Goal: Information Seeking & Learning: Learn about a topic

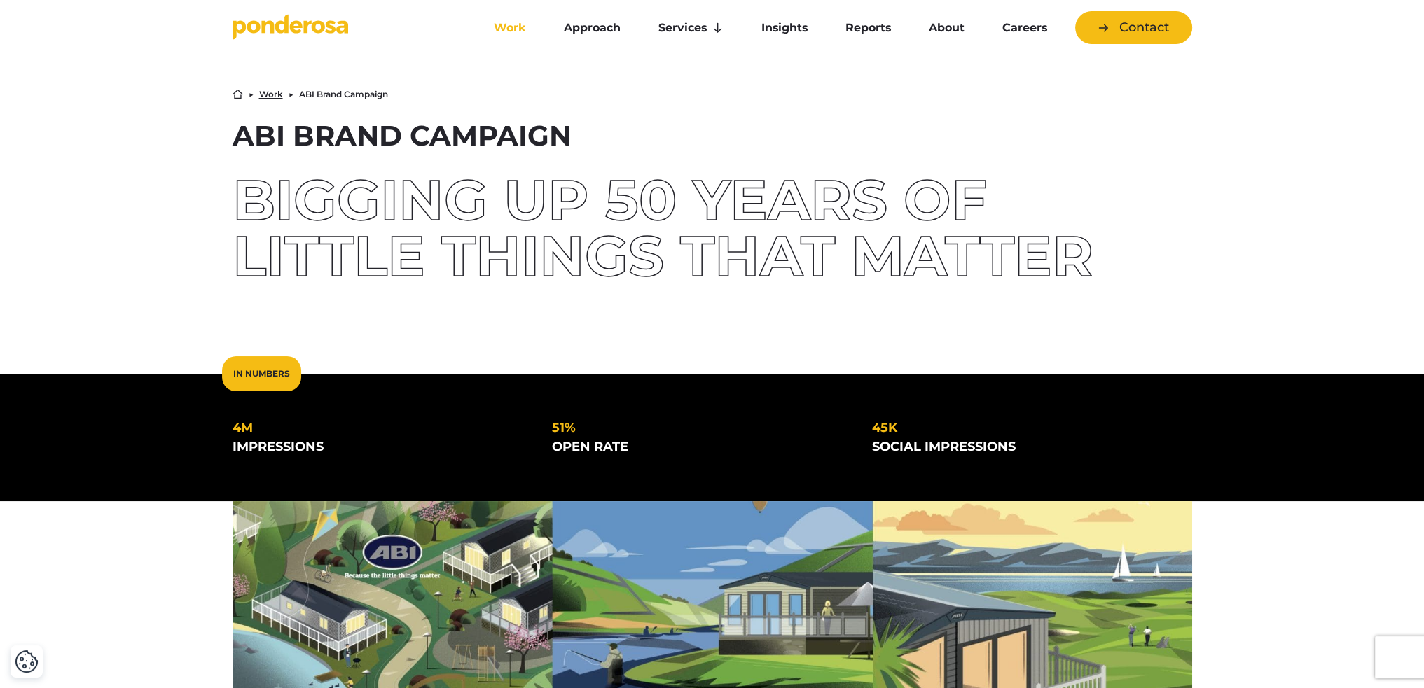
click at [510, 36] on link "Work" at bounding box center [510, 27] width 64 height 29
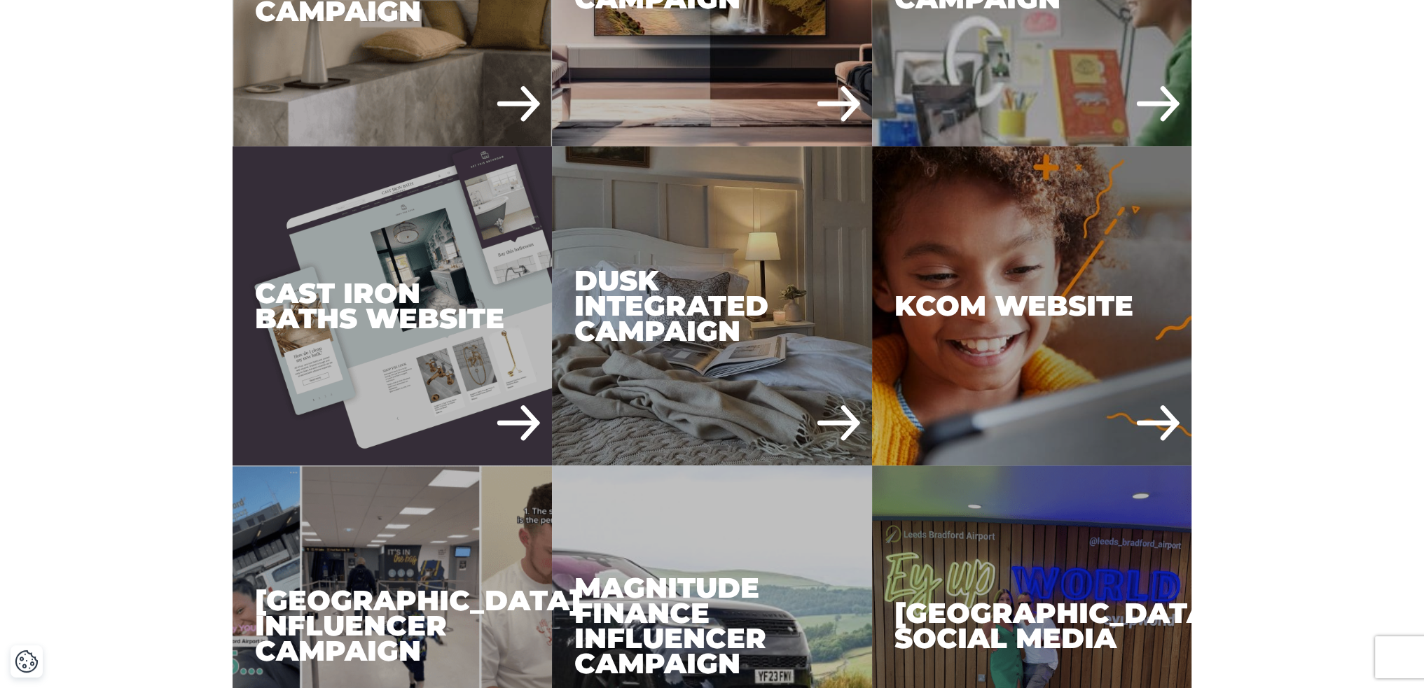
scroll to position [1311, 0]
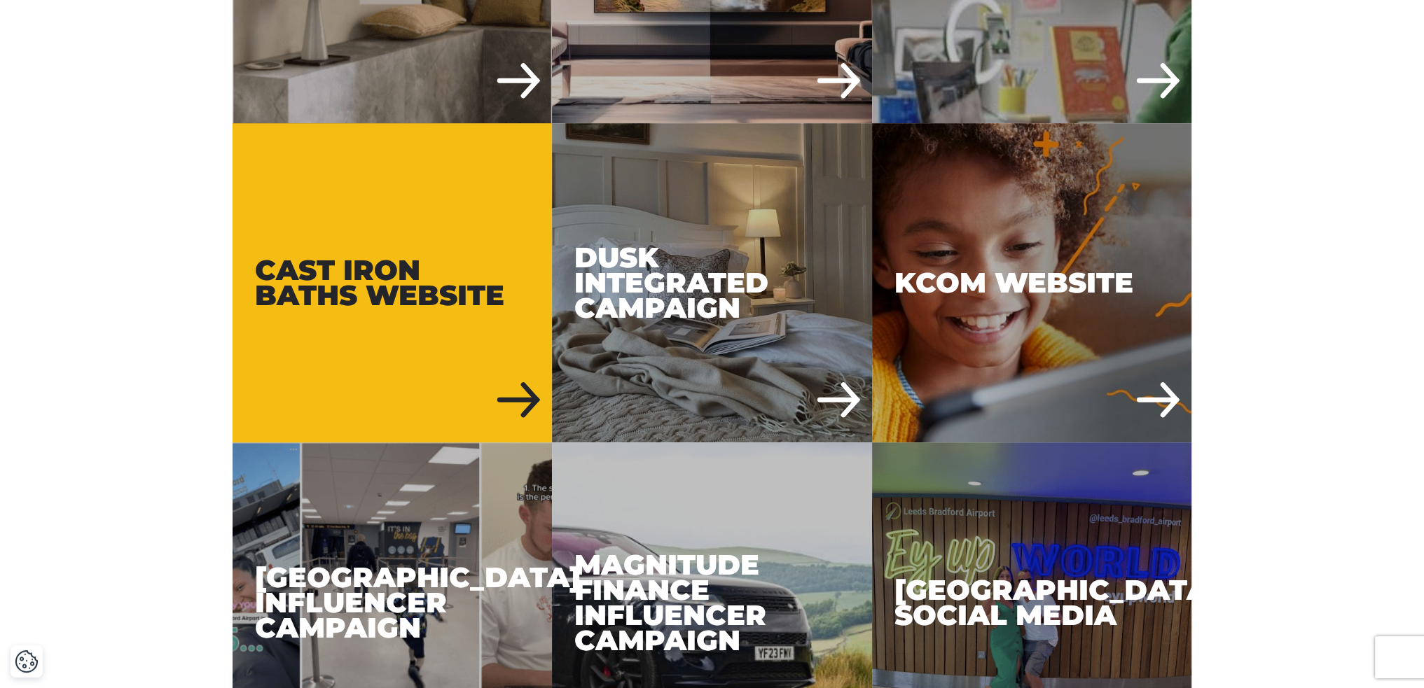
click at [485, 270] on div "Cast Iron Baths Website" at bounding box center [393, 283] width 320 height 320
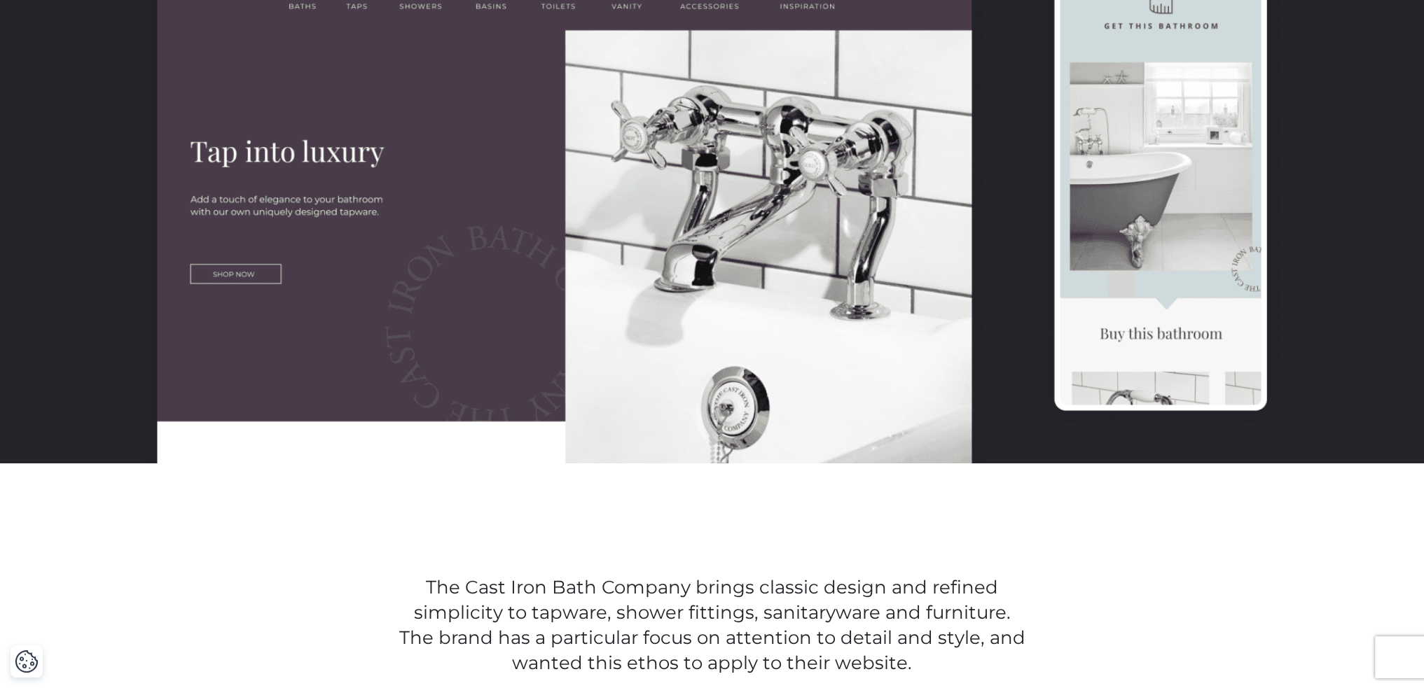
scroll to position [737, 0]
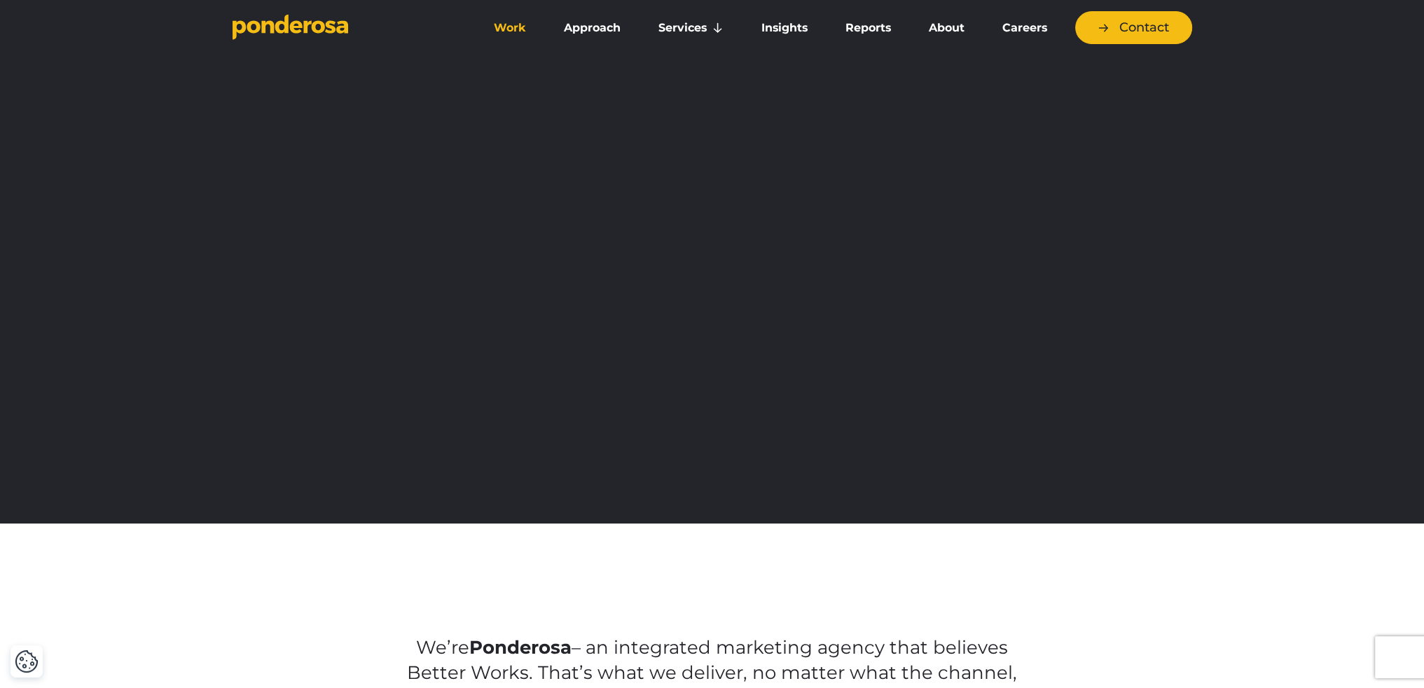
click at [504, 22] on link "Work" at bounding box center [510, 27] width 64 height 29
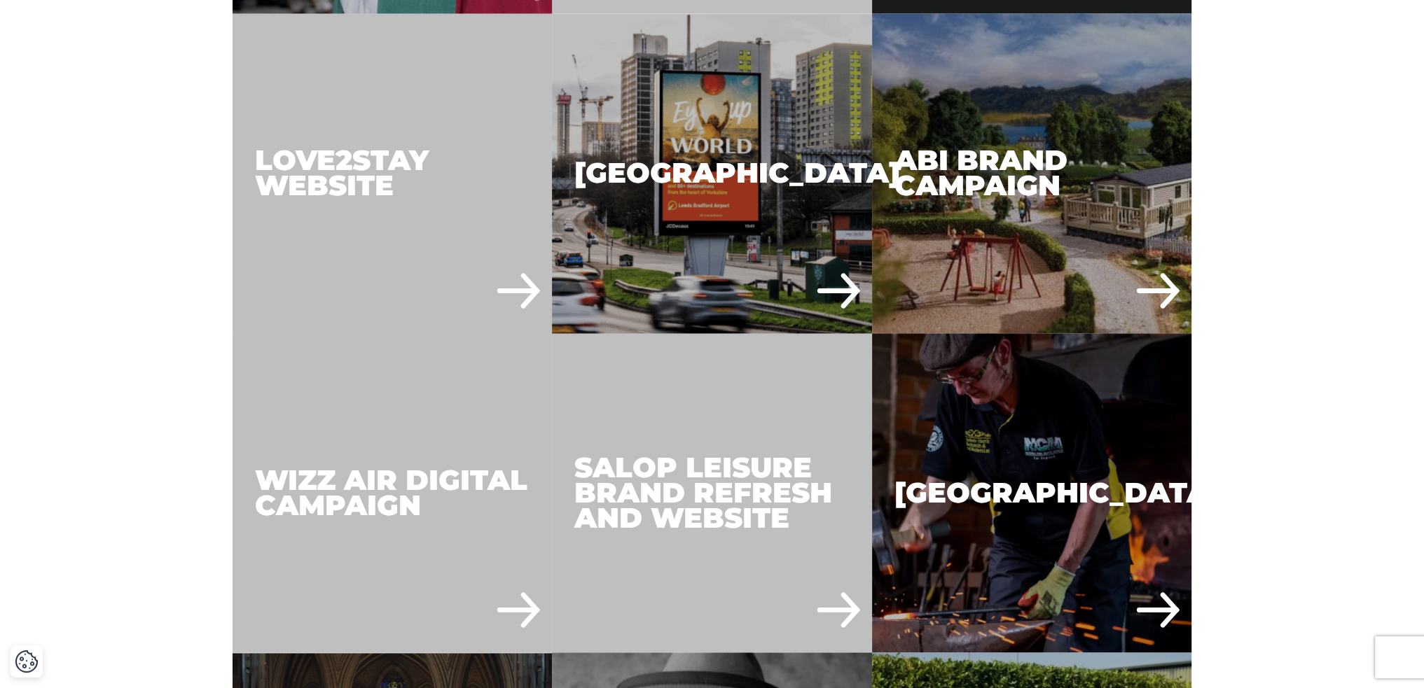
scroll to position [3037, 0]
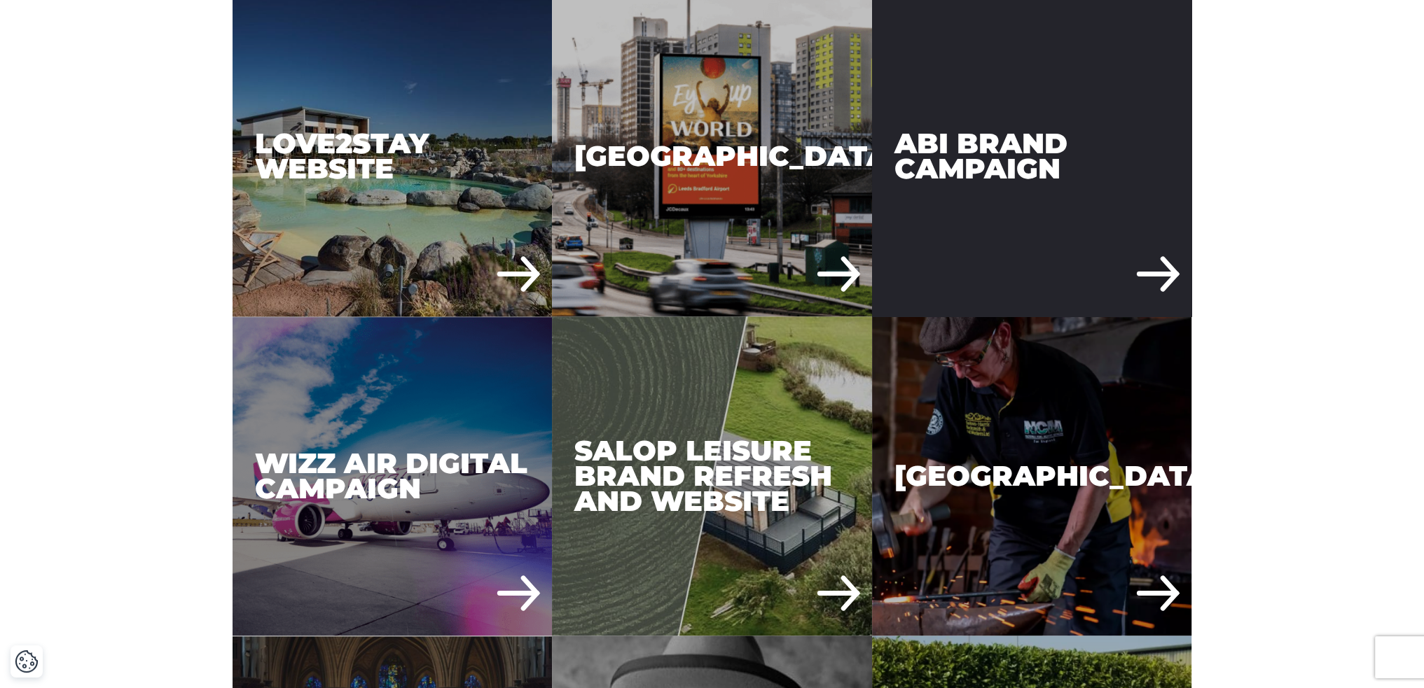
click at [1014, 139] on div "ABI Brand Campaign" at bounding box center [1032, 156] width 320 height 320
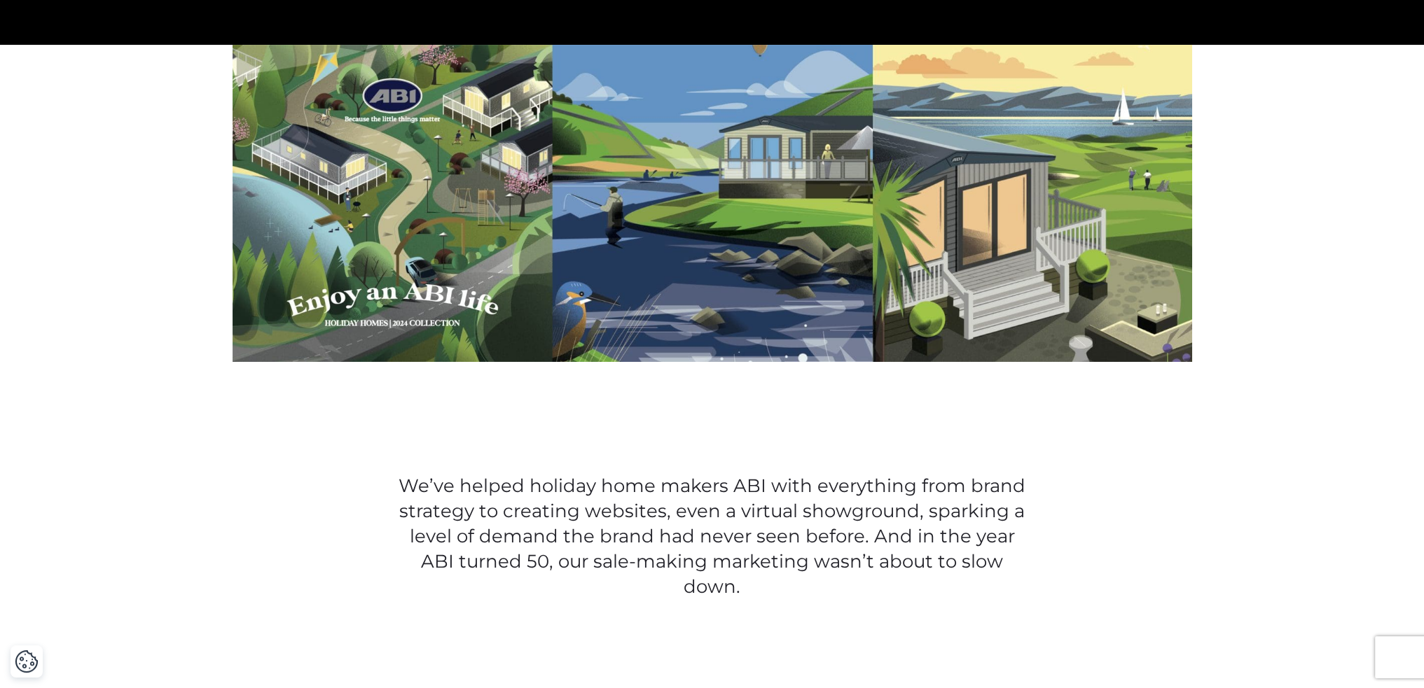
scroll to position [477, 0]
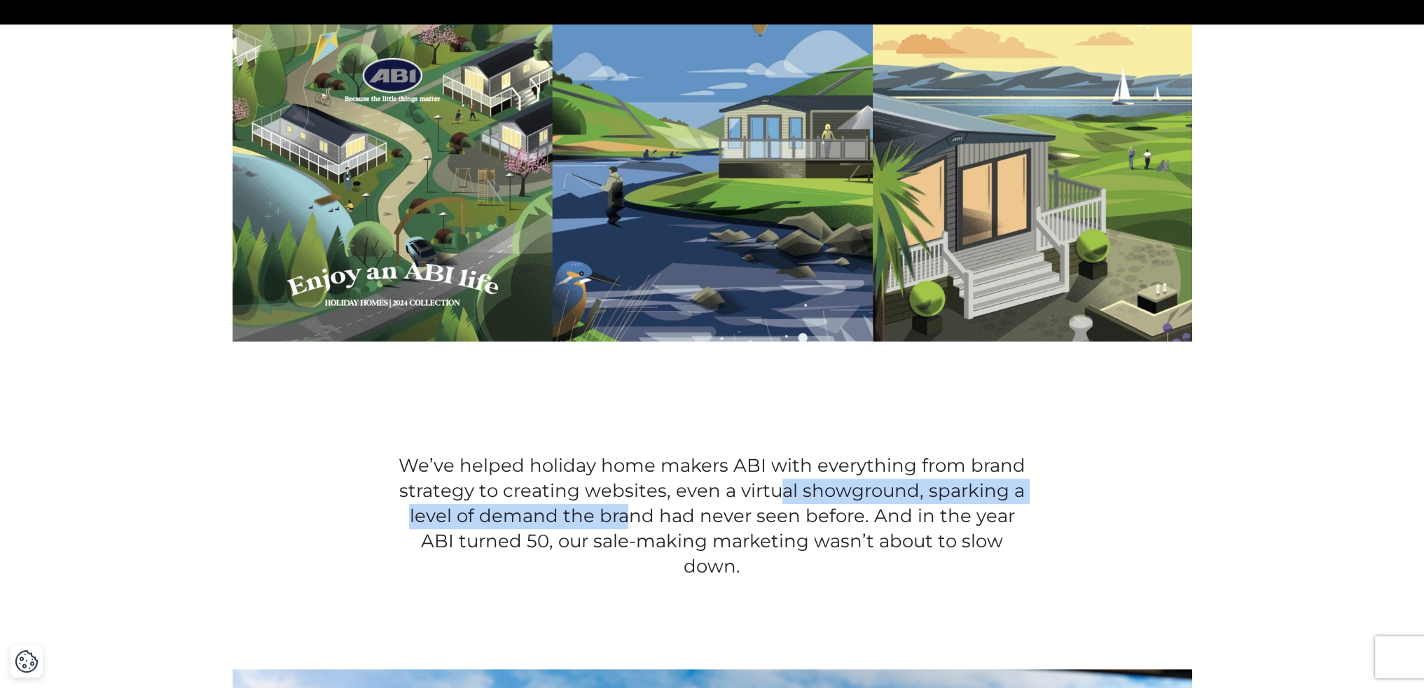
drag, startPoint x: 615, startPoint y: 504, endPoint x: 782, endPoint y: 497, distance: 166.8
click at [782, 497] on p "We’ve helped holiday home makers ABI with everything from brand strategy to cre…" at bounding box center [712, 517] width 632 height 126
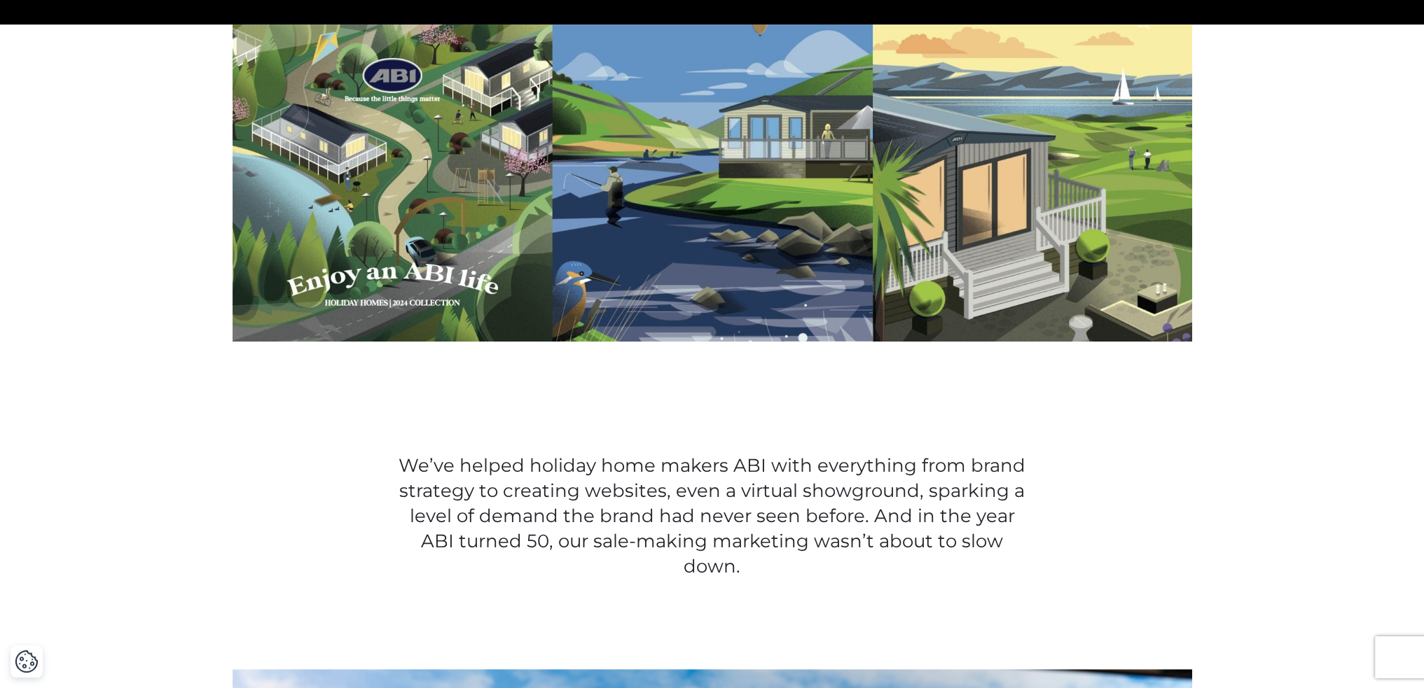
click at [625, 550] on p "We’ve helped holiday home makers ABI with everything from brand strategy to cre…" at bounding box center [712, 517] width 632 height 126
click at [870, 541] on p "We’ve helped holiday home makers ABI with everything from brand strategy to cre…" at bounding box center [712, 517] width 632 height 126
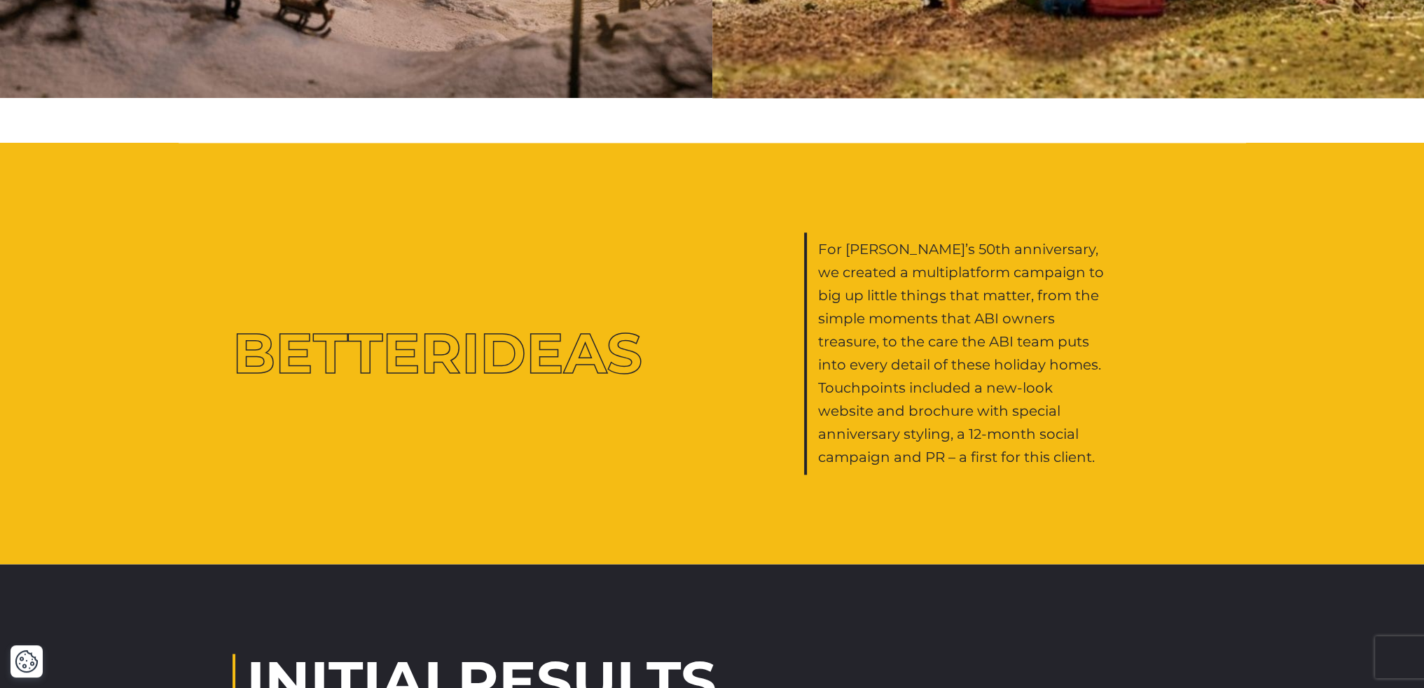
scroll to position [2759, 0]
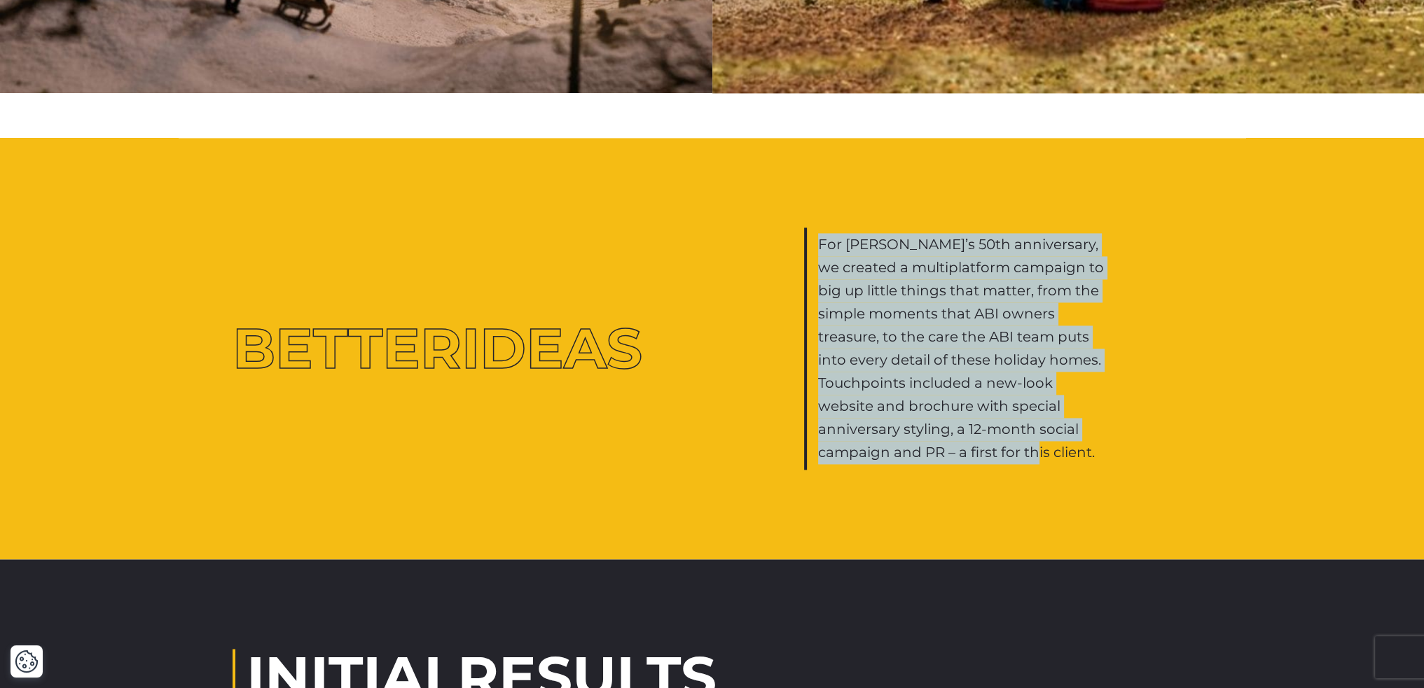
drag, startPoint x: 993, startPoint y: 429, endPoint x: 821, endPoint y: 223, distance: 269.0
click at [821, 233] on p "For [PERSON_NAME]’s 50th anniversary, we created a multiplatform campaign to bi…" at bounding box center [964, 348] width 292 height 231
copy p "For [PERSON_NAME]’s 50th anniversary, we created a multiplatform campaign to bi…"
click at [930, 315] on p "For [PERSON_NAME]’s 50th anniversary, we created a multiplatform campaign to bi…" at bounding box center [964, 348] width 292 height 231
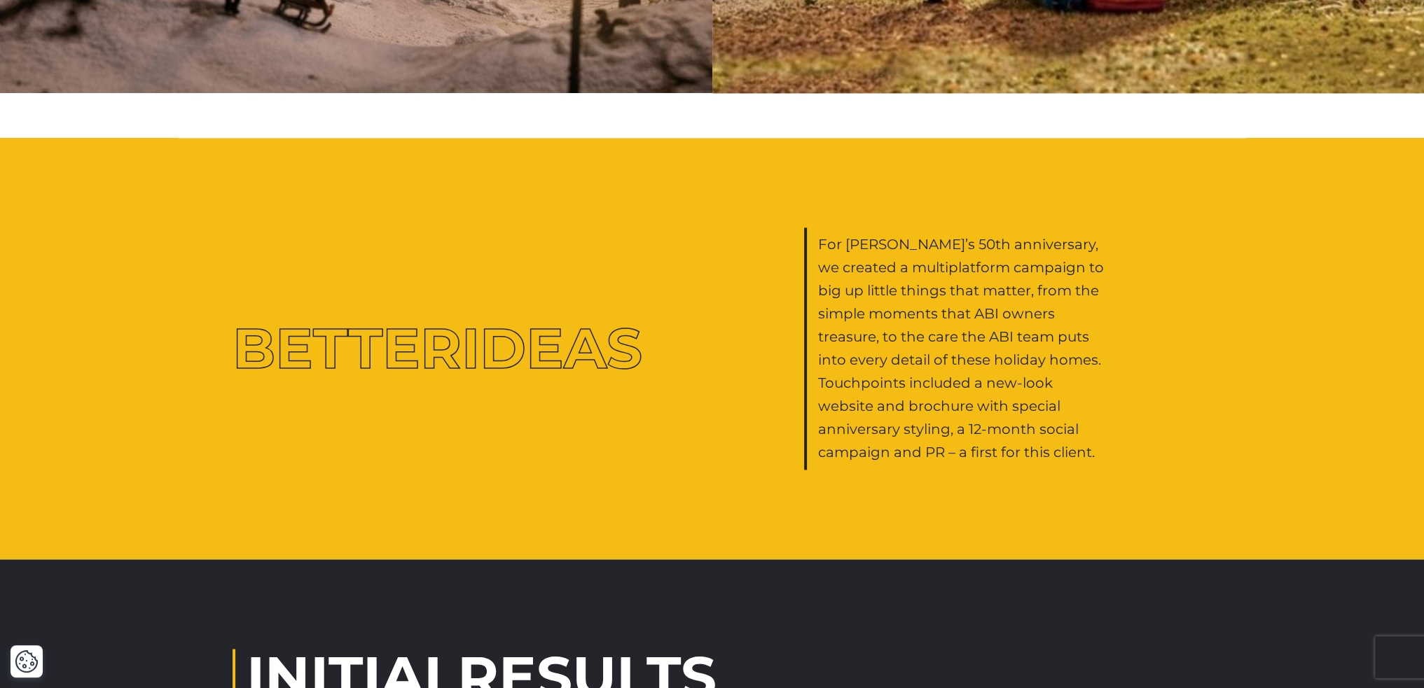
click at [942, 268] on p "For [PERSON_NAME]’s 50th anniversary, we created a multiplatform campaign to bi…" at bounding box center [964, 348] width 292 height 231
drag, startPoint x: 887, startPoint y: 296, endPoint x: 969, endPoint y: 299, distance: 82.7
click at [969, 299] on p "For [PERSON_NAME]’s 50th anniversary, we created a multiplatform campaign to bi…" at bounding box center [964, 348] width 292 height 231
click at [999, 302] on p "For [PERSON_NAME]’s 50th anniversary, we created a multiplatform campaign to bi…" at bounding box center [964, 348] width 292 height 231
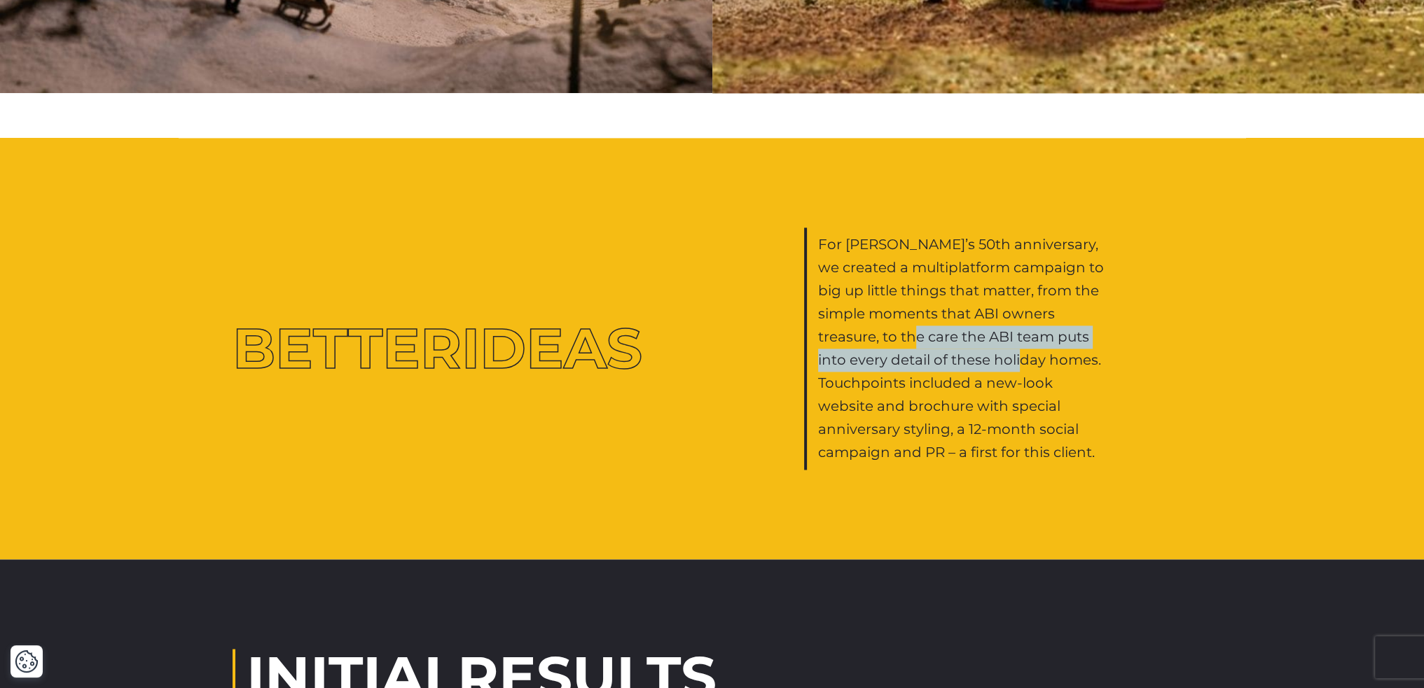
drag, startPoint x: 904, startPoint y: 300, endPoint x: 1034, endPoint y: 330, distance: 133.5
click at [1034, 330] on p "For [PERSON_NAME]’s 50th anniversary, we created a multiplatform campaign to bi…" at bounding box center [964, 348] width 292 height 231
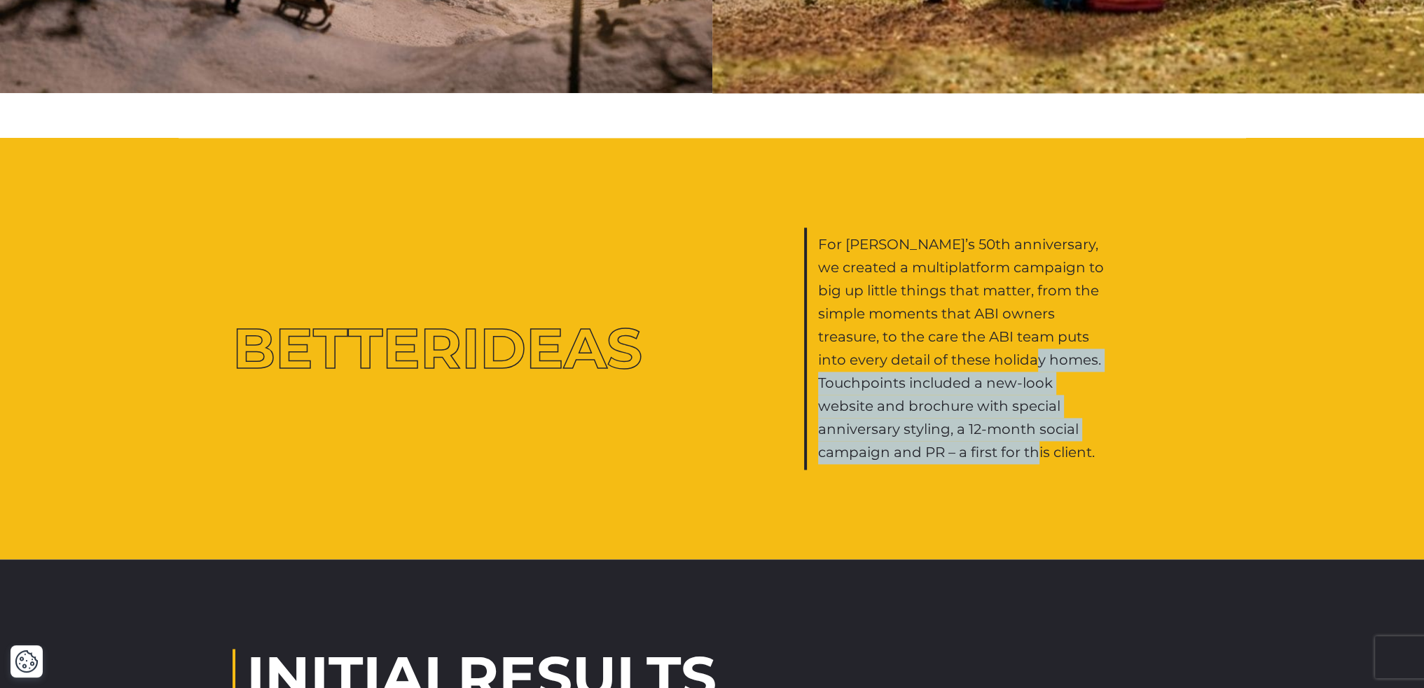
drag, startPoint x: 1008, startPoint y: 426, endPoint x: 821, endPoint y: 358, distance: 198.9
click at [821, 358] on p "For [PERSON_NAME]’s 50th anniversary, we created a multiplatform campaign to bi…" at bounding box center [964, 348] width 292 height 231
click at [964, 413] on p "For [PERSON_NAME]’s 50th anniversary, we created a multiplatform campaign to bi…" at bounding box center [964, 348] width 292 height 231
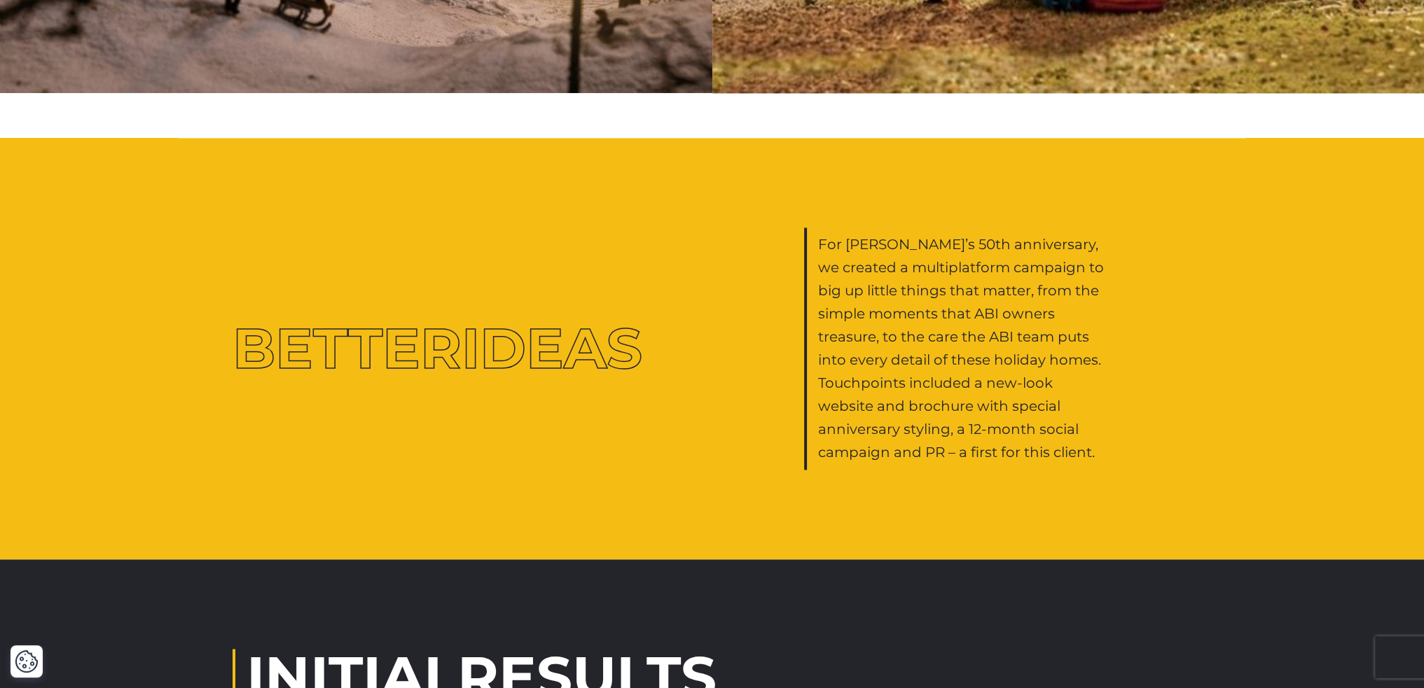
click at [982, 420] on p "For [PERSON_NAME]’s 50th anniversary, we created a multiplatform campaign to bi…" at bounding box center [964, 348] width 292 height 231
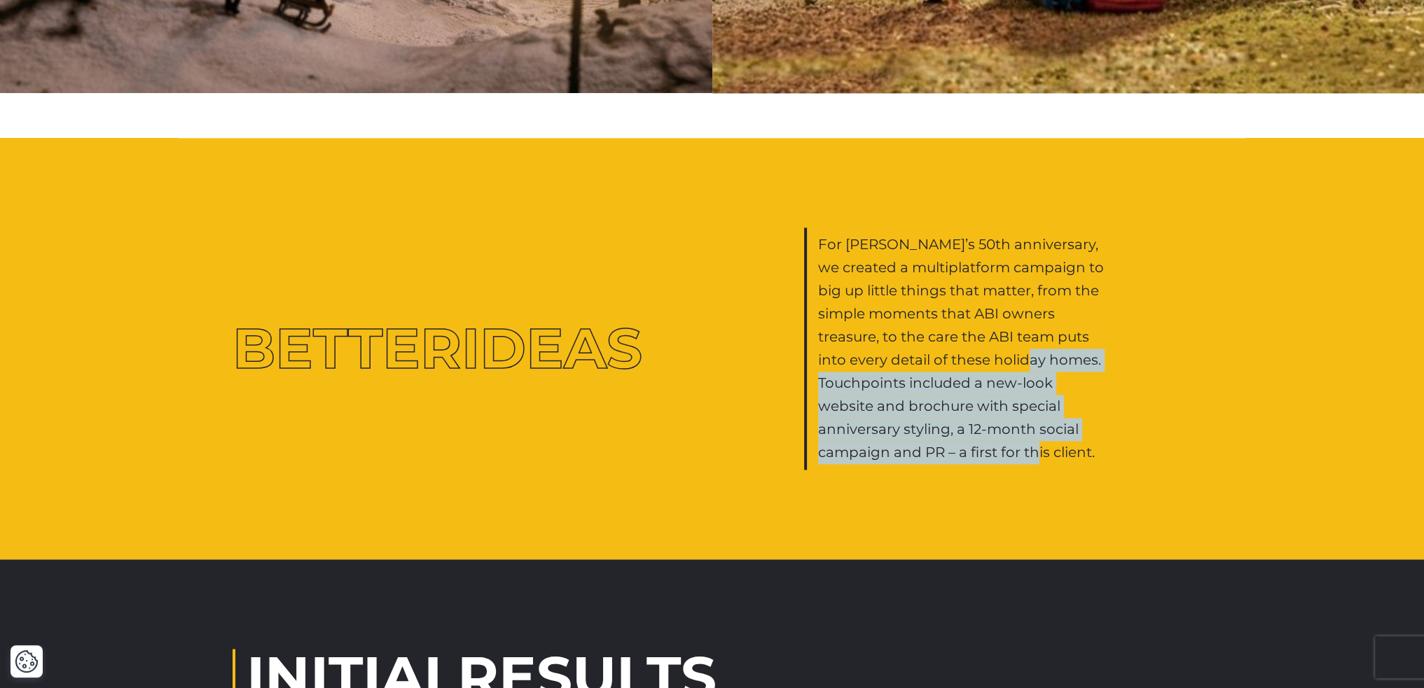
drag, startPoint x: 994, startPoint y: 427, endPoint x: 792, endPoint y: 361, distance: 212.4
click at [792, 361] on div "Better Ideas For ABI’s 50th anniversary, we created a multiplatform campaign to…" at bounding box center [712, 349] width 980 height 242
copy p "Touchpoints included a new-look website and brochure with special anniversary s…"
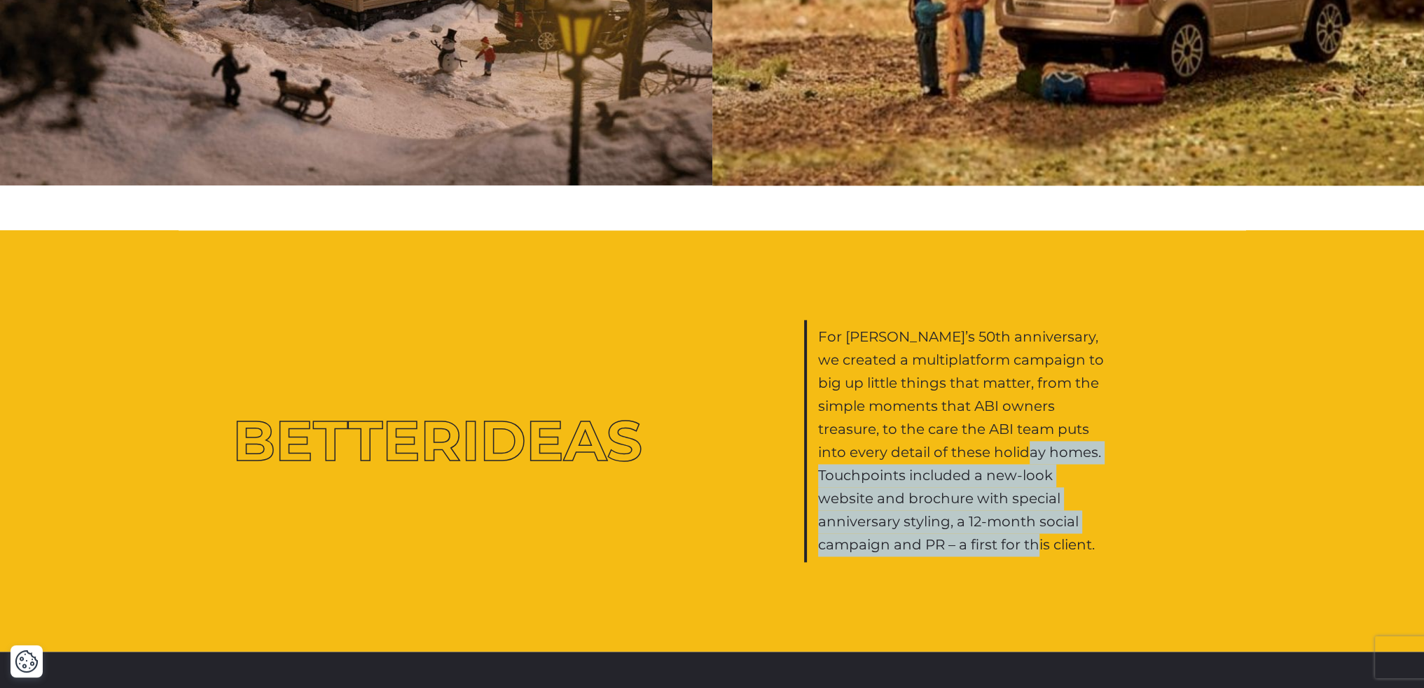
scroll to position [2527, 0]
